Goal: Task Accomplishment & Management: Manage account settings

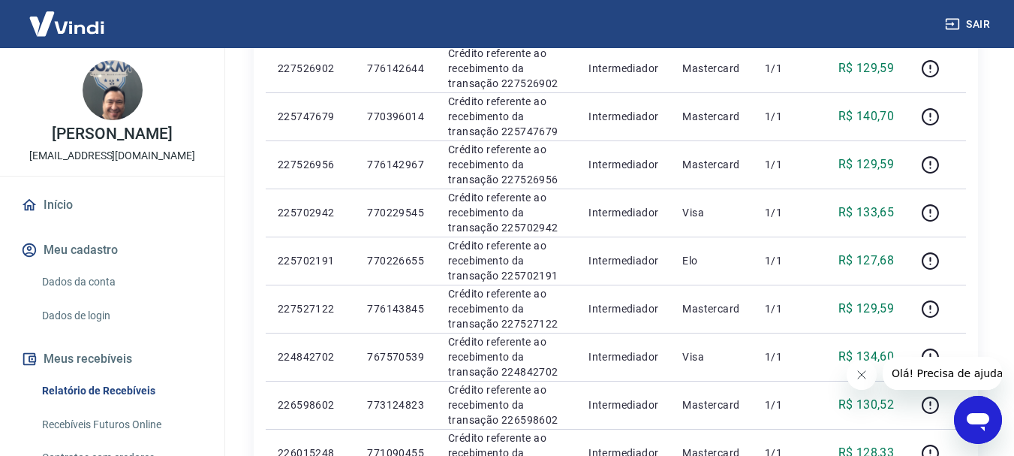
scroll to position [8, 0]
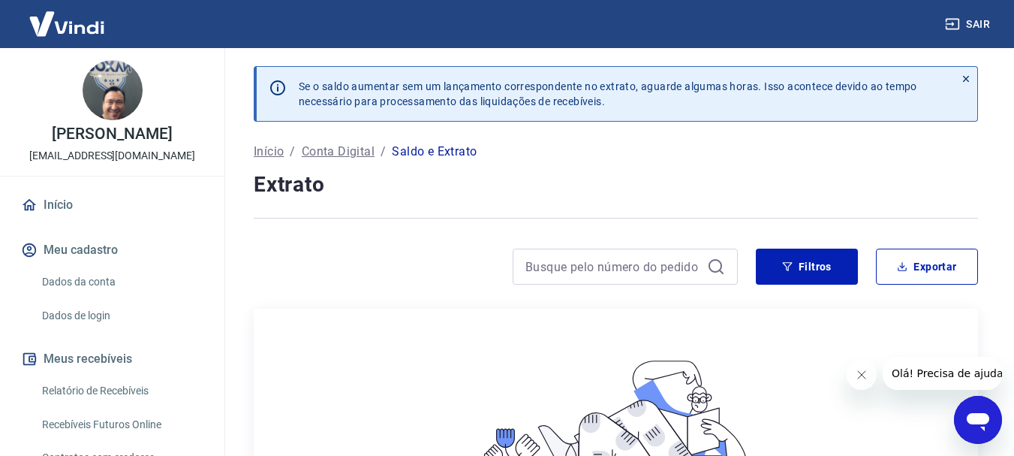
click at [890, 174] on h4 "Extrato" at bounding box center [616, 185] width 724 height 30
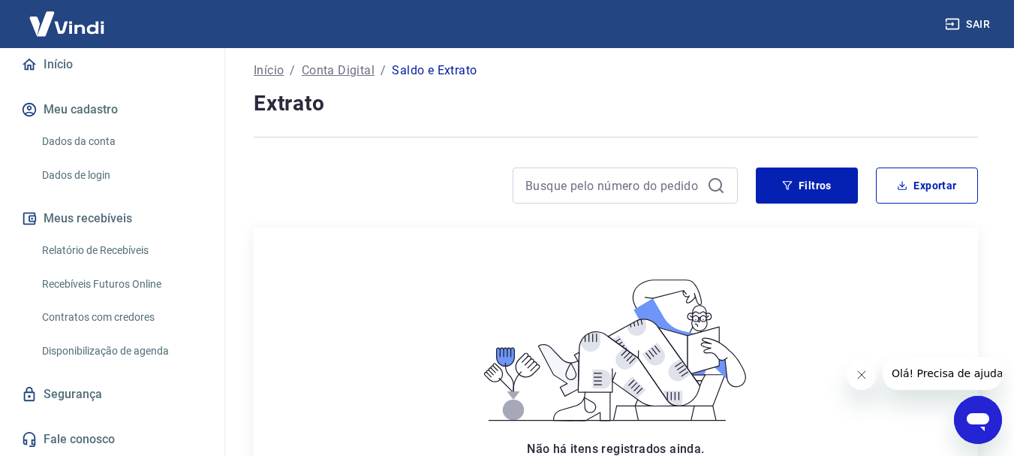
scroll to position [17, 0]
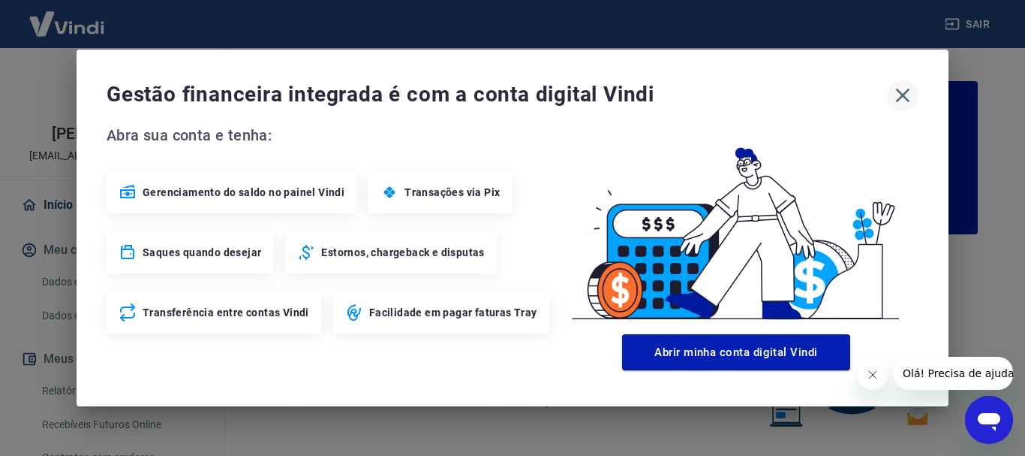
click at [905, 92] on icon "button" at bounding box center [903, 95] width 24 height 24
